Goal: Task Accomplishment & Management: Use online tool/utility

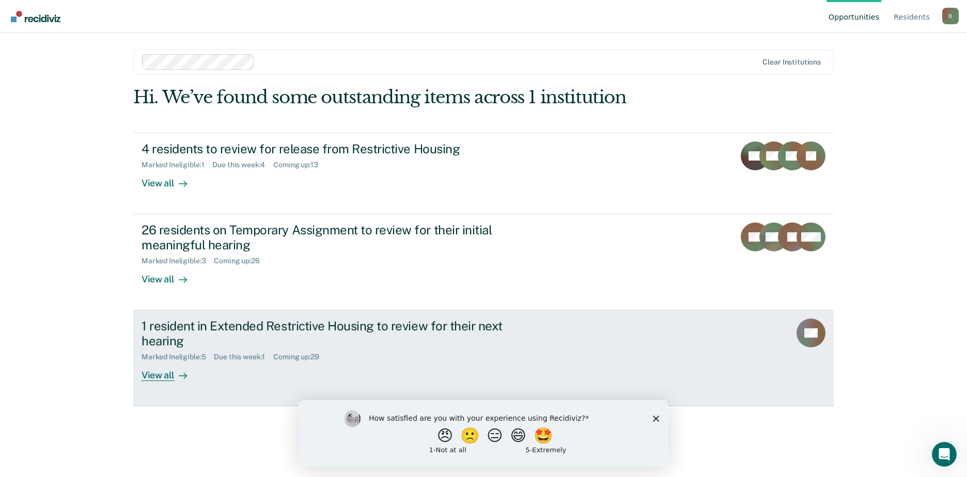
click at [807, 340] on icon at bounding box center [813, 342] width 34 height 27
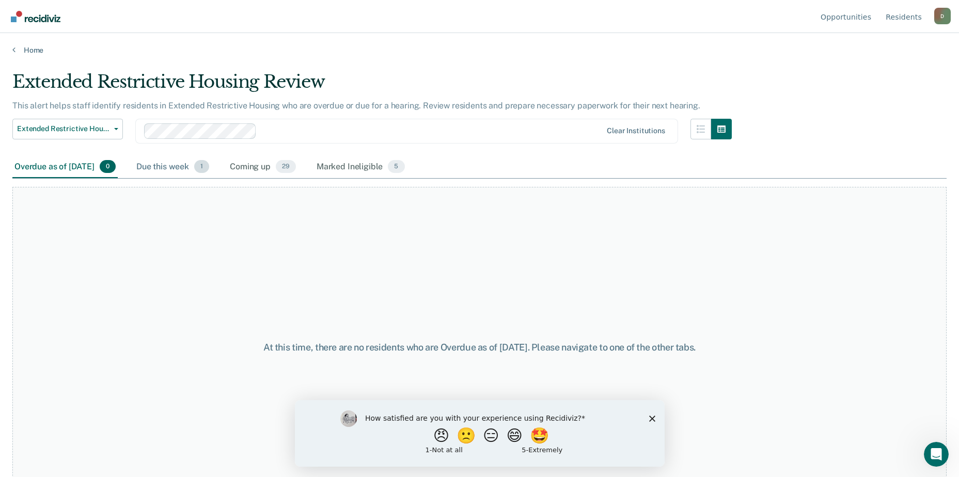
click at [180, 168] on div "Due this week 1" at bounding box center [172, 167] width 77 height 23
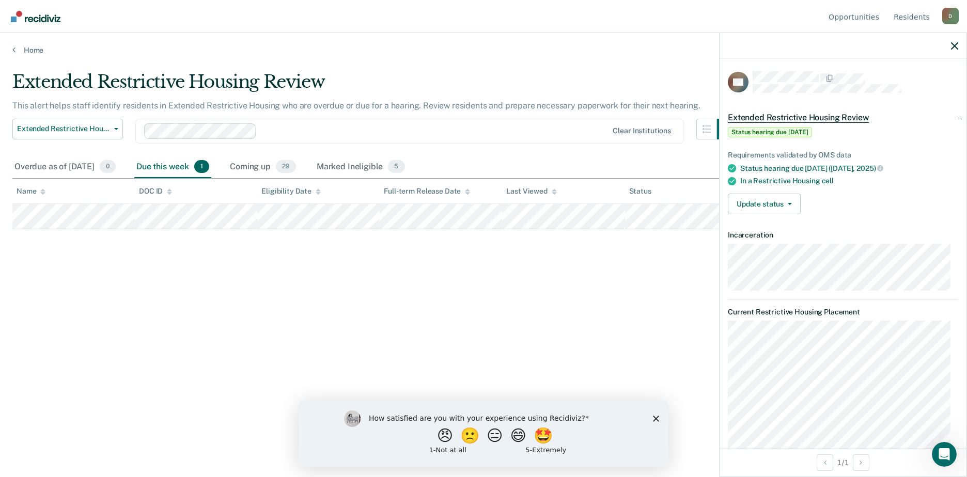
click at [959, 48] on div at bounding box center [842, 46] width 247 height 26
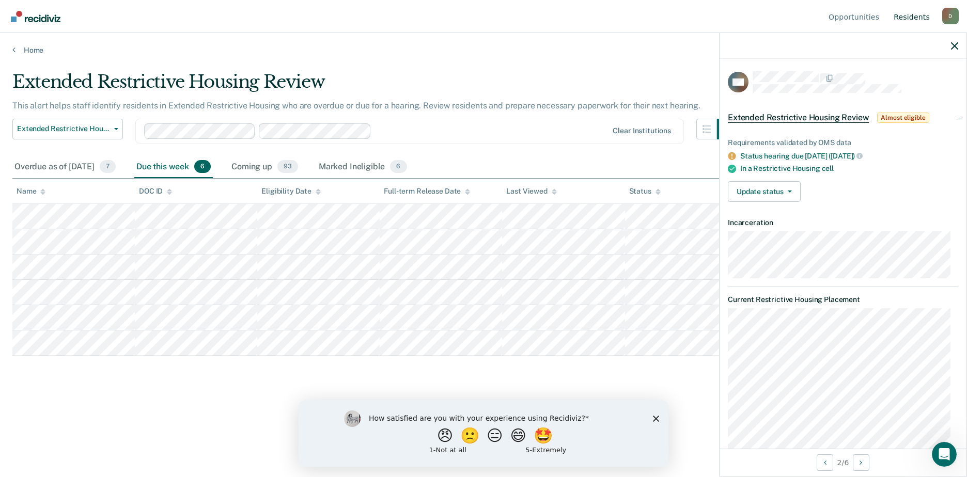
click at [911, 18] on link "Resident s" at bounding box center [911, 16] width 40 height 33
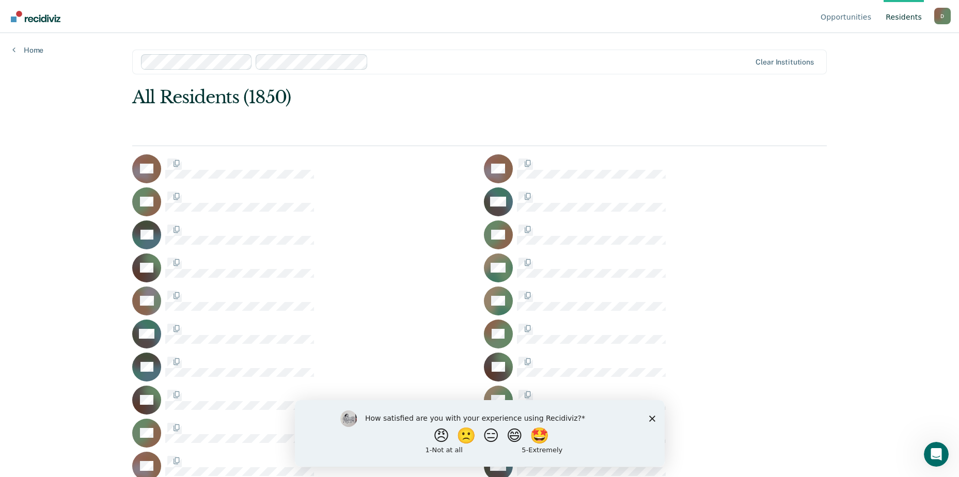
click at [943, 17] on div "D" at bounding box center [942, 16] width 17 height 17
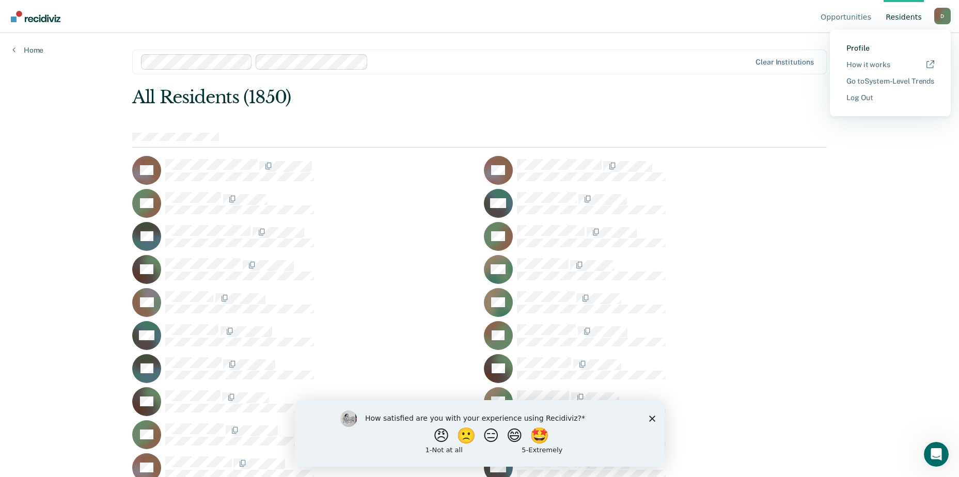
click at [853, 46] on link "Profile" at bounding box center [890, 48] width 88 height 9
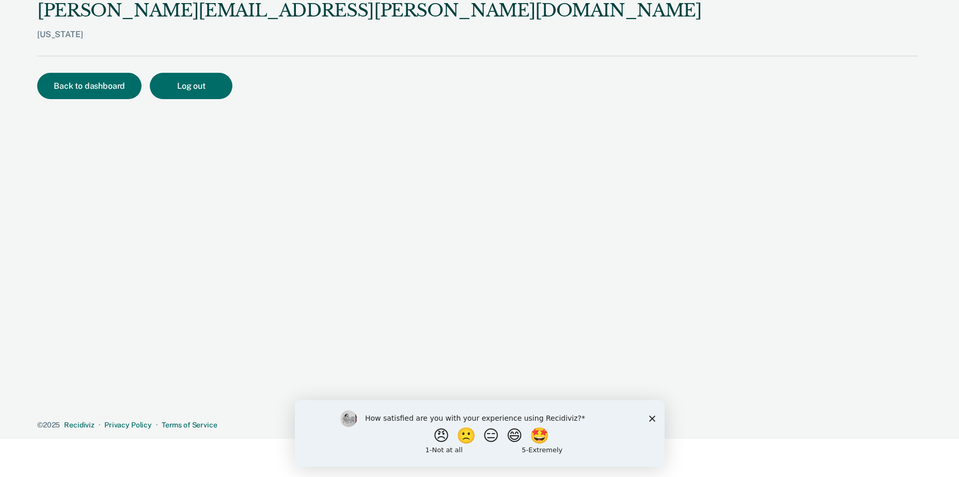
click at [854, 83] on div "Back to dashboard Log out" at bounding box center [477, 98] width 881 height 51
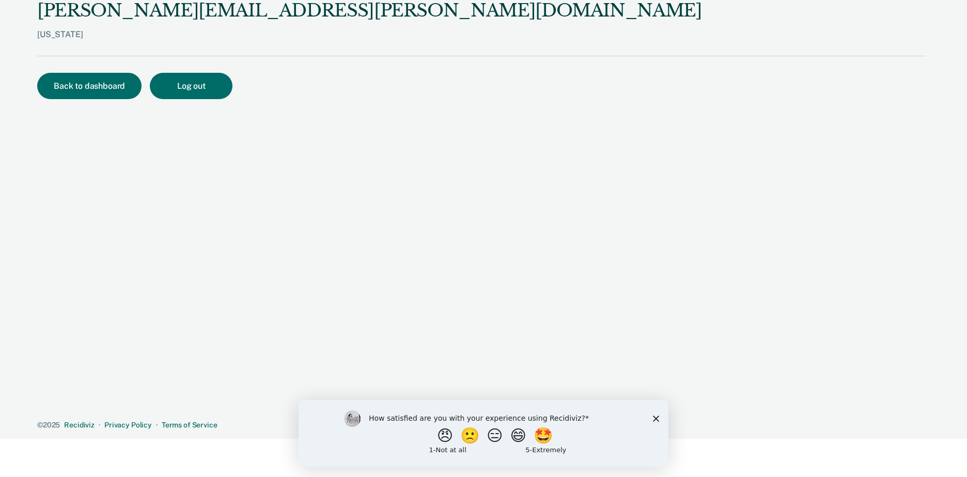
click at [47, 38] on div "Missouri" at bounding box center [369, 42] width 665 height 26
click at [77, 79] on button "Back to dashboard" at bounding box center [89, 86] width 104 height 26
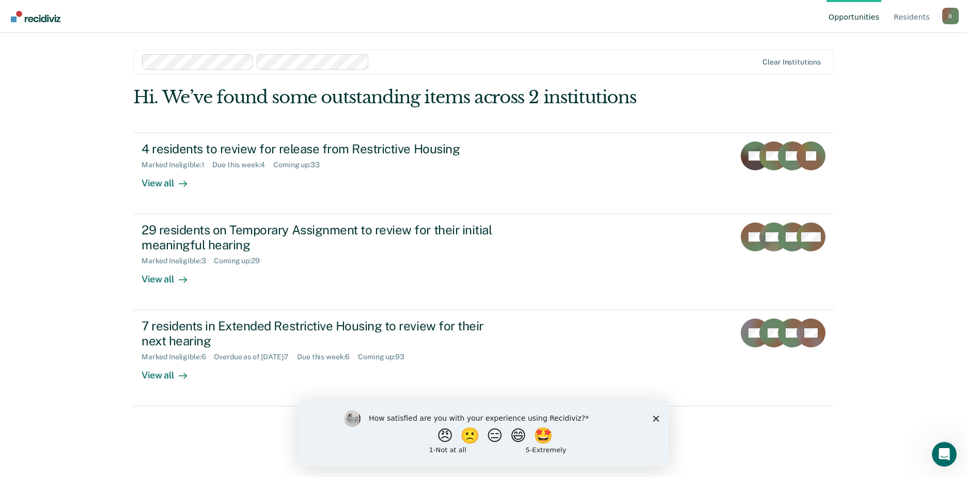
click at [115, 175] on div "Opportunities Resident s David.Edwards@doc.mo.gov D Profile How it works Go to …" at bounding box center [483, 238] width 967 height 477
click at [791, 60] on div "Clear institutions" at bounding box center [791, 62] width 58 height 9
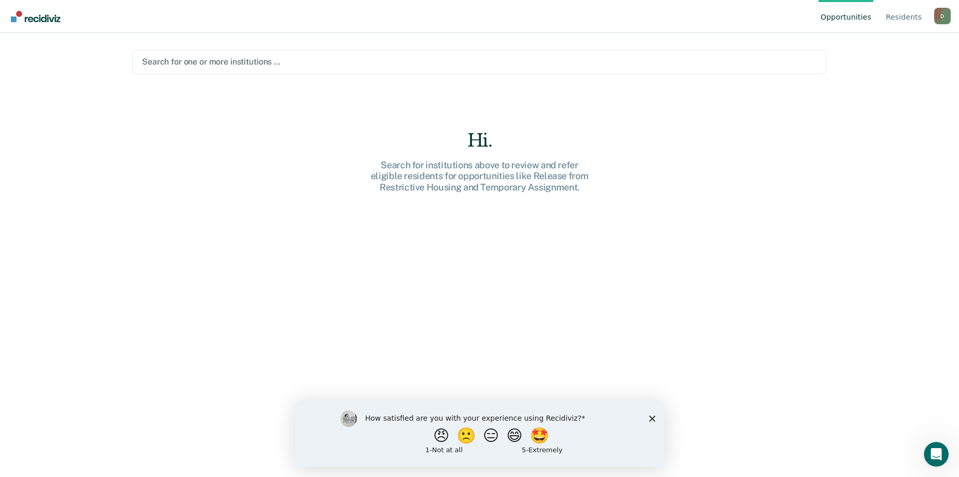
click at [937, 13] on div "D" at bounding box center [942, 16] width 17 height 17
click at [849, 44] on link "Profile" at bounding box center [890, 48] width 88 height 9
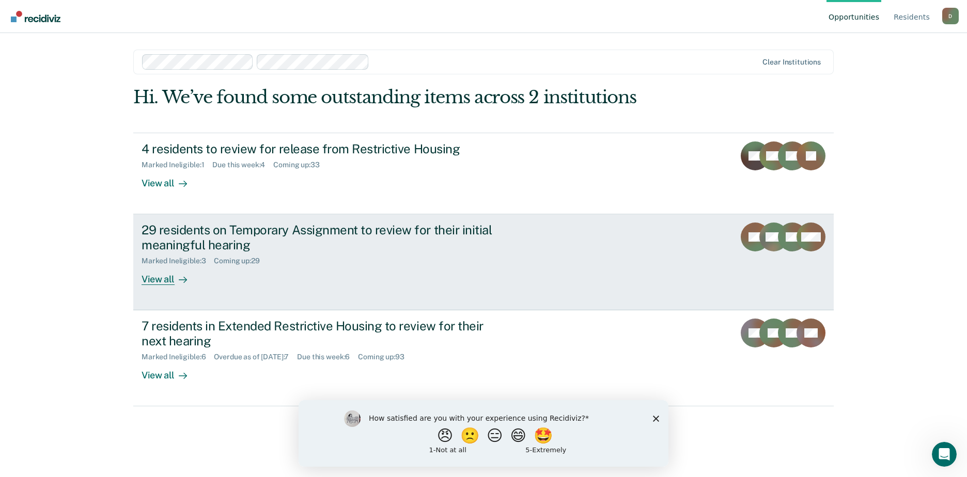
click at [320, 274] on div "29 residents on Temporary Assignment to review for their initial meaningful hea…" at bounding box center [335, 254] width 387 height 62
